Goal: Navigation & Orientation: Find specific page/section

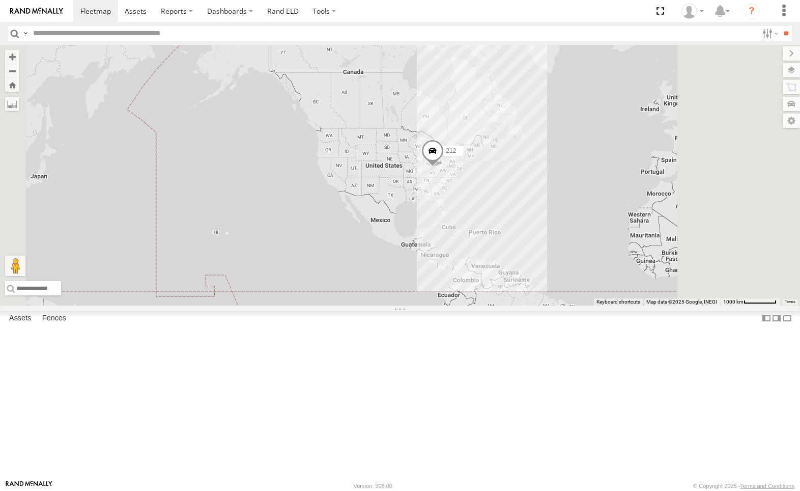
click at [0, 0] on div "212" at bounding box center [0, 0] width 0 height 0
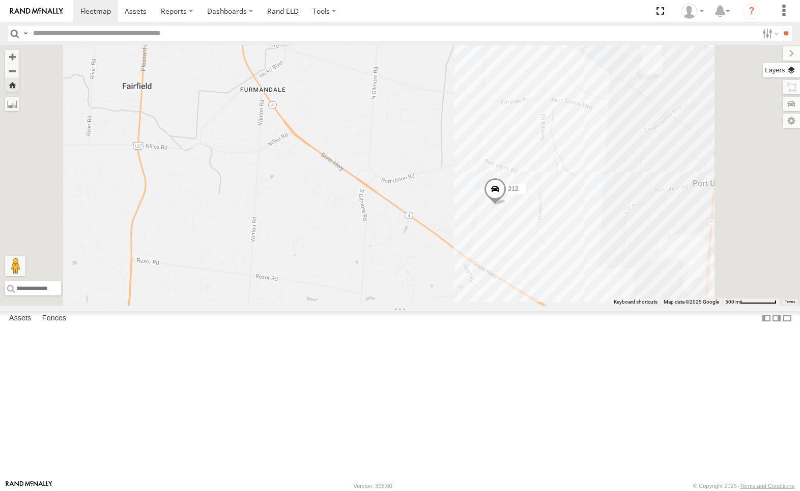
click at [792, 71] on label at bounding box center [781, 70] width 37 height 14
click at [792, 68] on label at bounding box center [781, 70] width 37 height 14
click at [0, 0] on span "Overlays" at bounding box center [0, 0] width 0 height 0
click at [0, 0] on span "Traffic" at bounding box center [0, 0] width 0 height 0
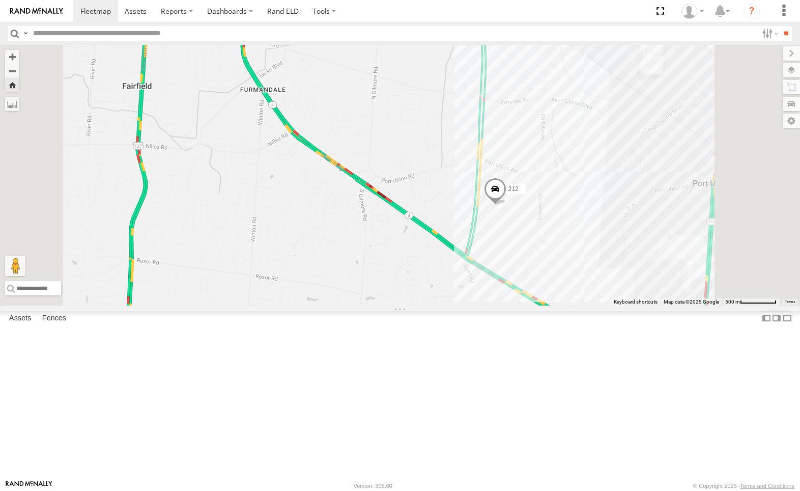
click at [628, 305] on div "212" at bounding box center [400, 175] width 800 height 261
click at [607, 305] on div "212" at bounding box center [400, 175] width 800 height 261
click at [783, 55] on label at bounding box center [791, 53] width 17 height 14
drag, startPoint x: 694, startPoint y: 356, endPoint x: 608, endPoint y: 237, distance: 147.0
click at [635, 273] on div "212" at bounding box center [400, 175] width 800 height 261
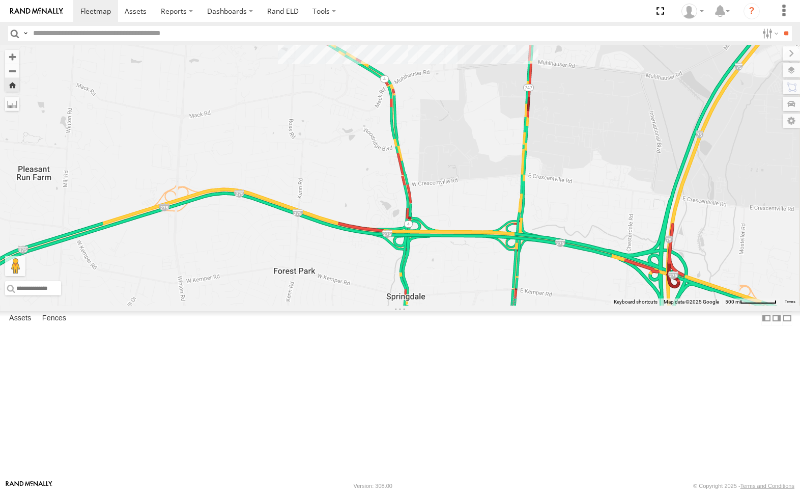
drag, startPoint x: 661, startPoint y: 330, endPoint x: 603, endPoint y: 310, distance: 61.3
click at [603, 305] on div "212" at bounding box center [400, 175] width 800 height 261
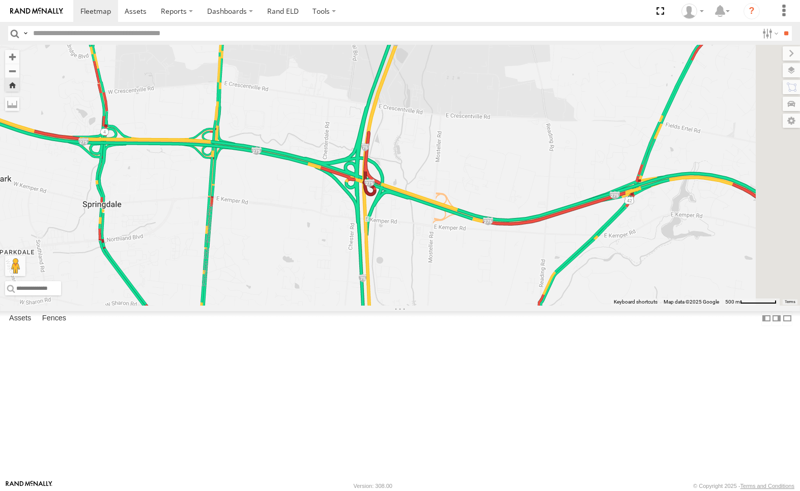
drag, startPoint x: 642, startPoint y: 329, endPoint x: 582, endPoint y: 330, distance: 59.6
click at [582, 305] on div "212" at bounding box center [400, 175] width 800 height 261
